Goal: Check status: Check status

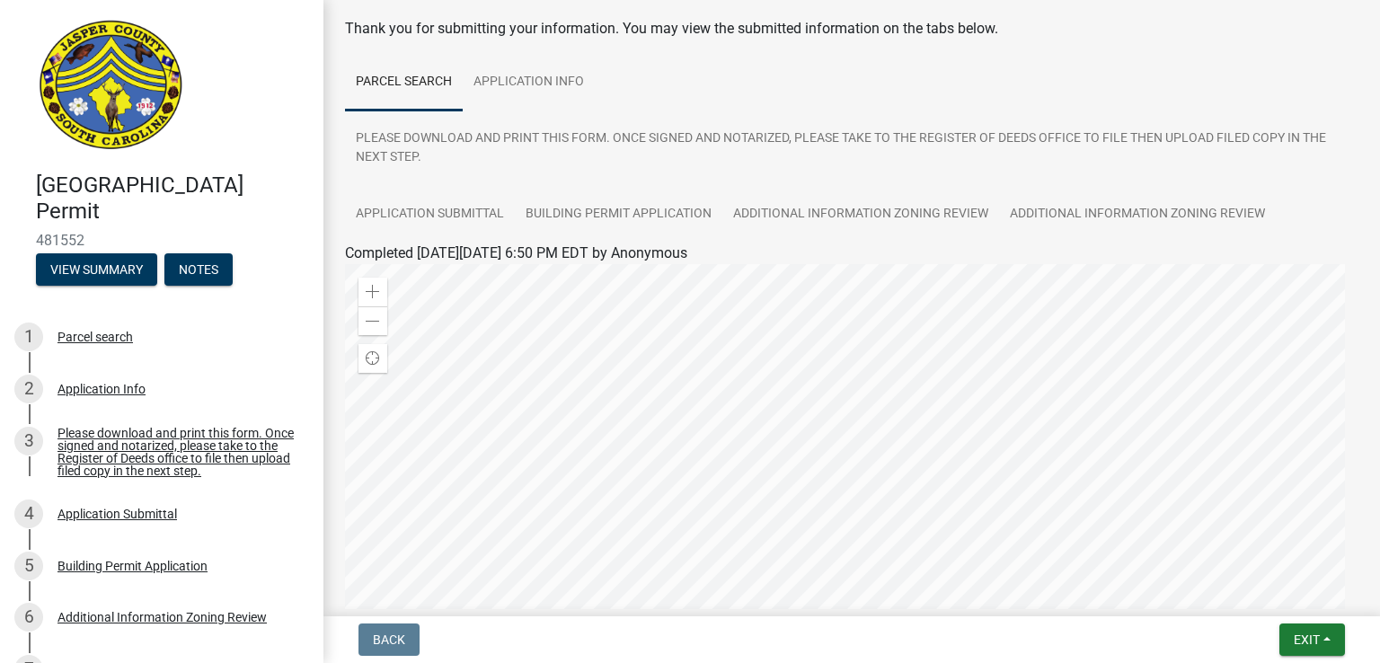
scroll to position [47, 0]
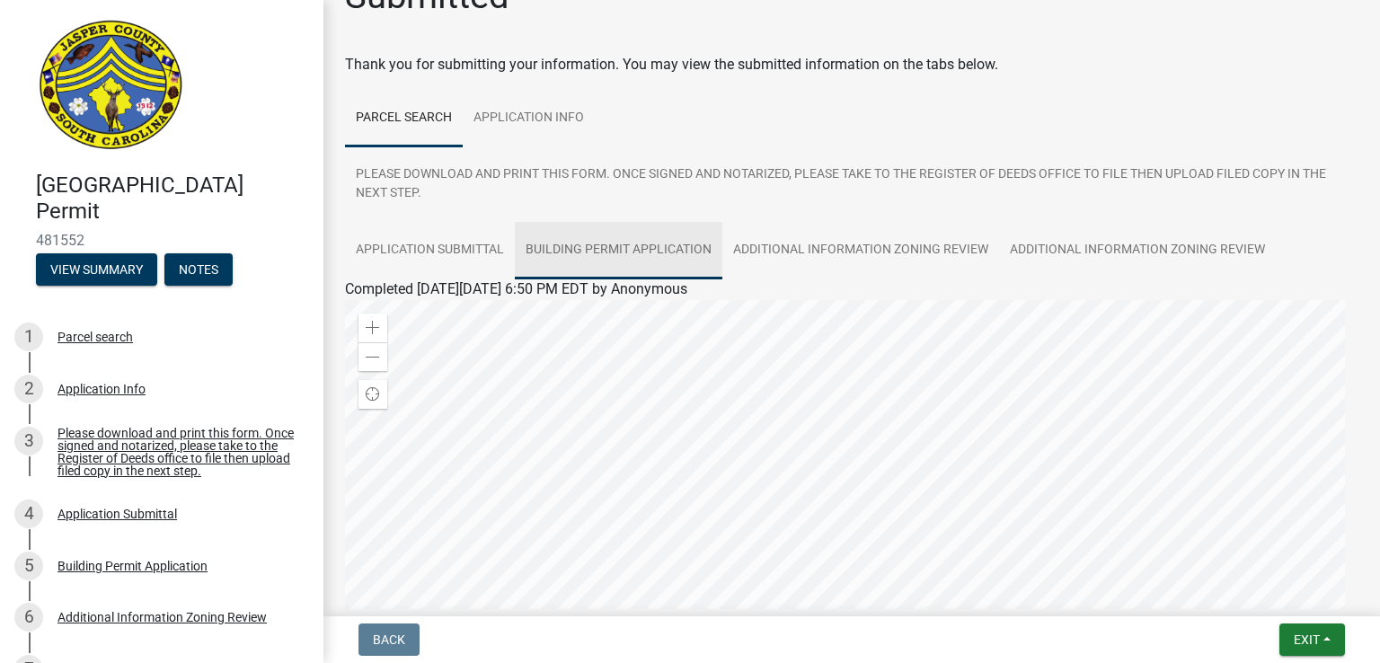
click at [598, 251] on link "Building Permit Application" at bounding box center [618, 250] width 207 height 57
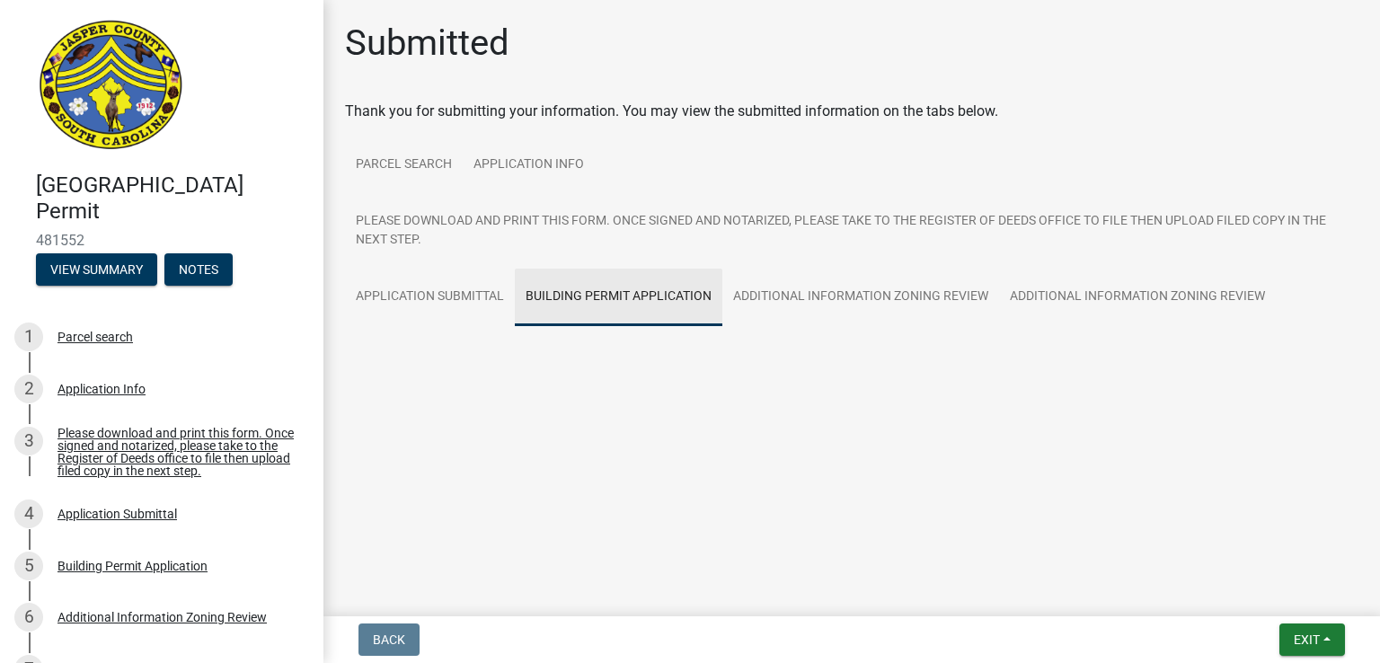
scroll to position [0, 0]
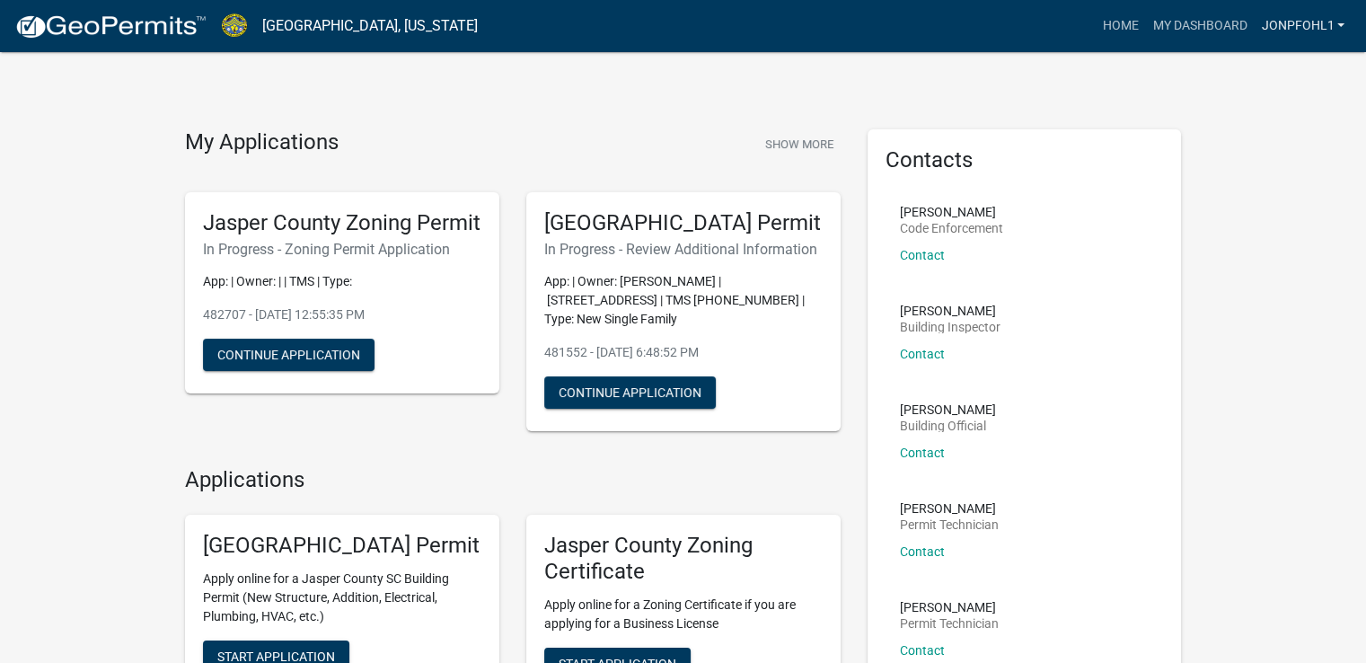
click at [1284, 22] on link "JonPfohl1" at bounding box center [1303, 26] width 98 height 34
click at [1215, 28] on link "My Dashboard" at bounding box center [1199, 26] width 109 height 34
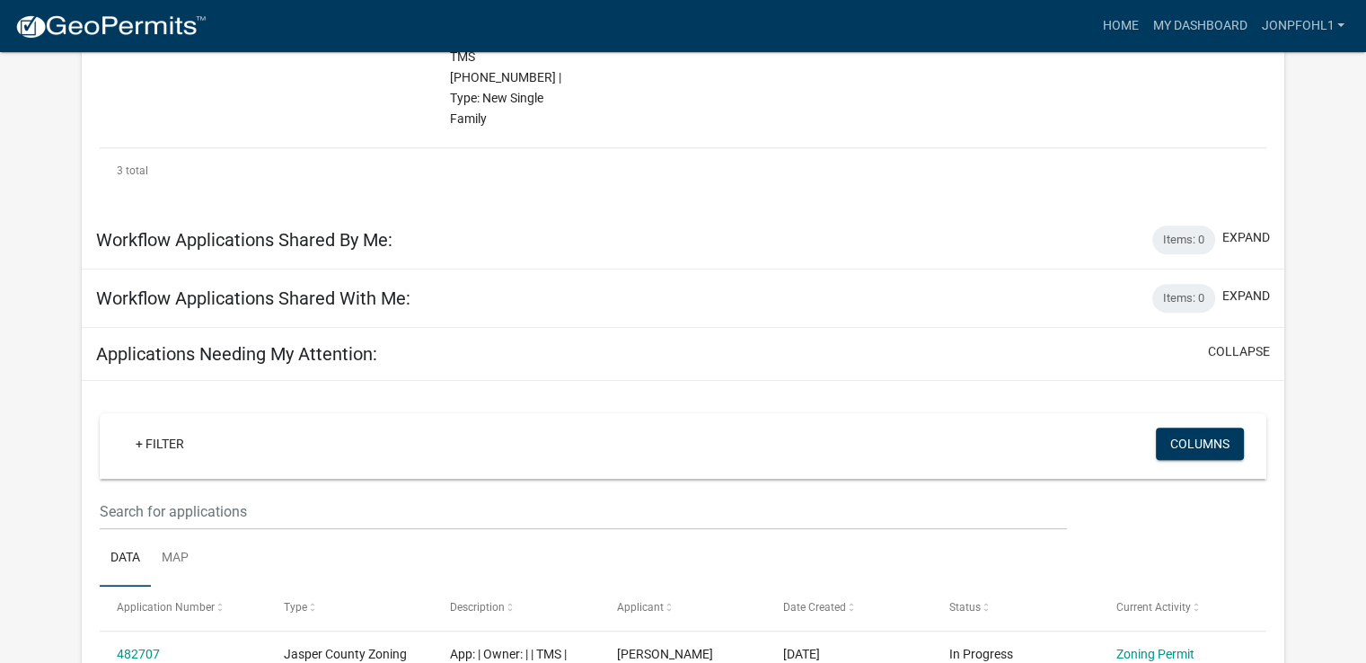
scroll to position [789, 0]
